Goal: Information Seeking & Learning: Learn about a topic

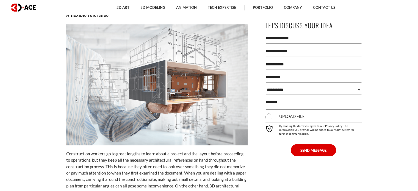
scroll to position [1027, 0]
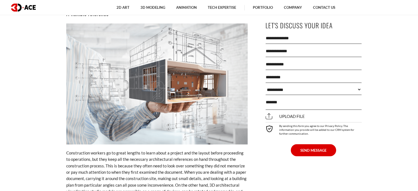
click at [154, 67] on img at bounding box center [156, 83] width 181 height 121
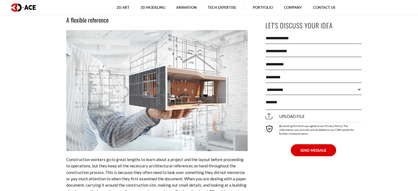
scroll to position [1021, 0]
click at [166, 90] on img at bounding box center [156, 90] width 181 height 121
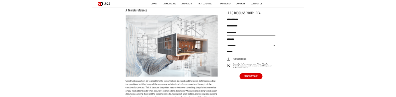
scroll to position [926, 0]
